Goal: Information Seeking & Learning: Understand process/instructions

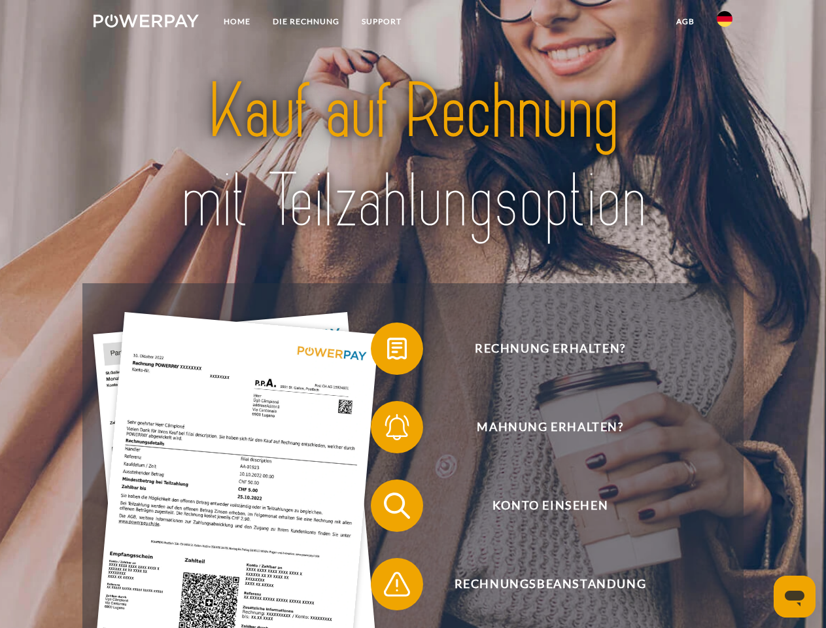
click at [146, 23] on img at bounding box center [146, 20] width 105 height 13
click at [725, 23] on img at bounding box center [725, 19] width 16 height 16
click at [685, 22] on link "agb" at bounding box center [685, 22] width 41 height 24
click at [387, 351] on span at bounding box center [377, 348] width 65 height 65
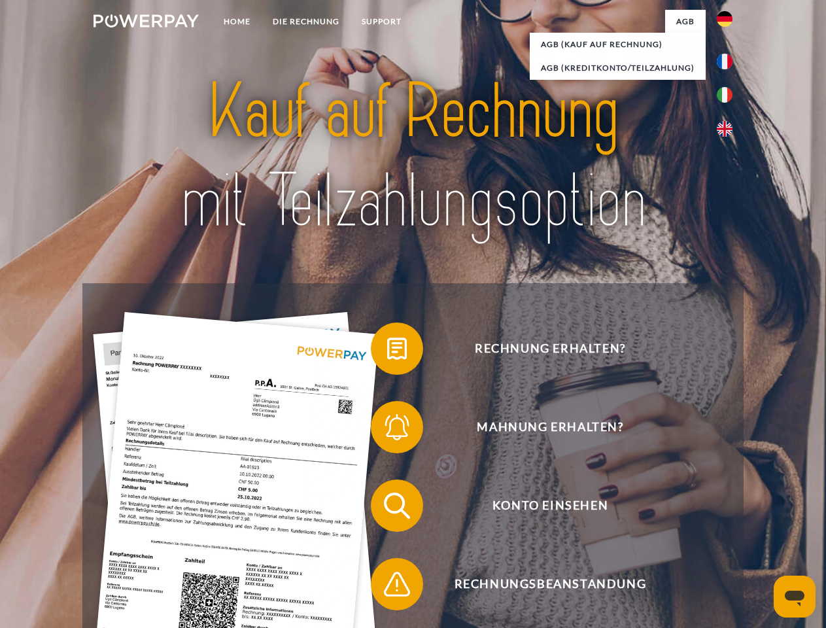
click at [387, 430] on span at bounding box center [377, 426] width 65 height 65
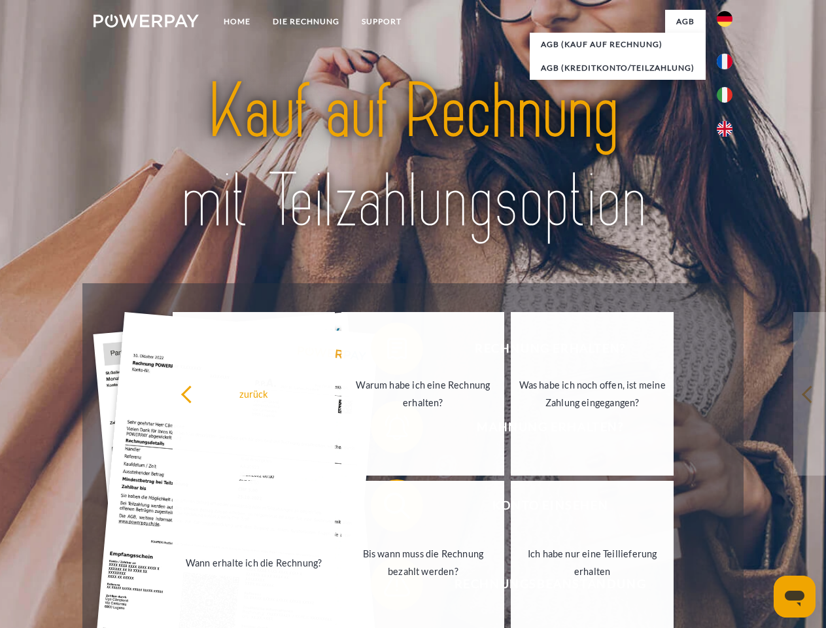
click at [387, 508] on link "Bis wann muss die Rechnung bezahlt werden?" at bounding box center [422, 563] width 163 height 164
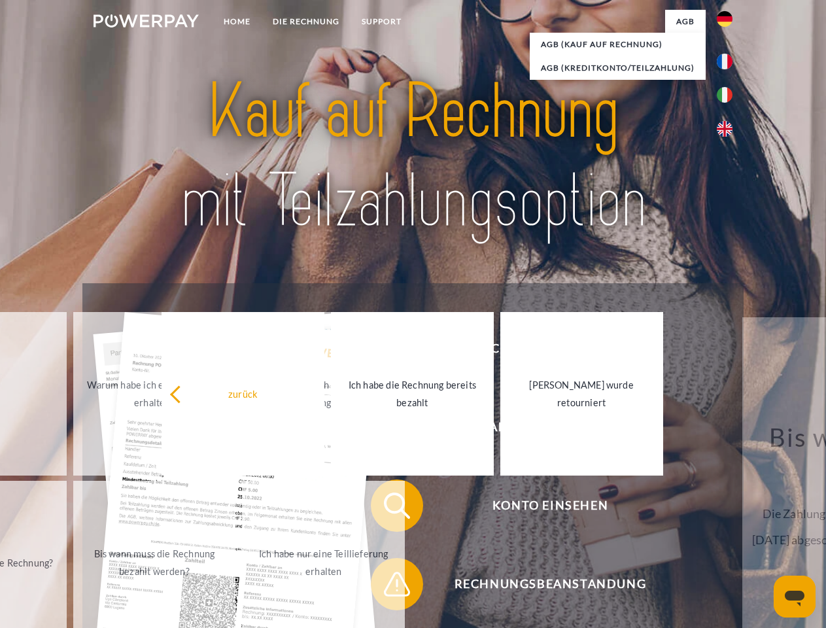
click at [387, 587] on span at bounding box center [377, 583] width 65 height 65
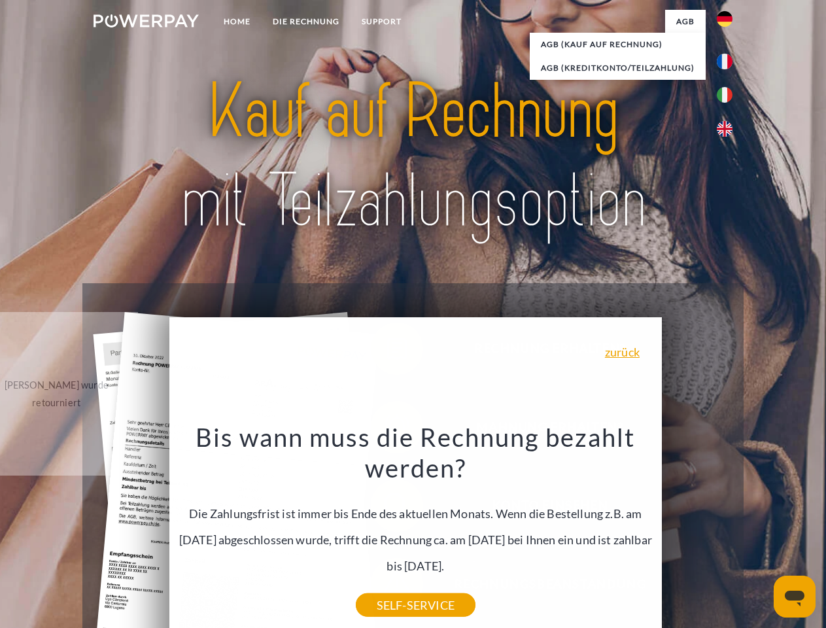
click at [795, 596] on icon "Messaging-Fenster öffnen" at bounding box center [795, 599] width 20 height 16
